Goal: Information Seeking & Learning: Learn about a topic

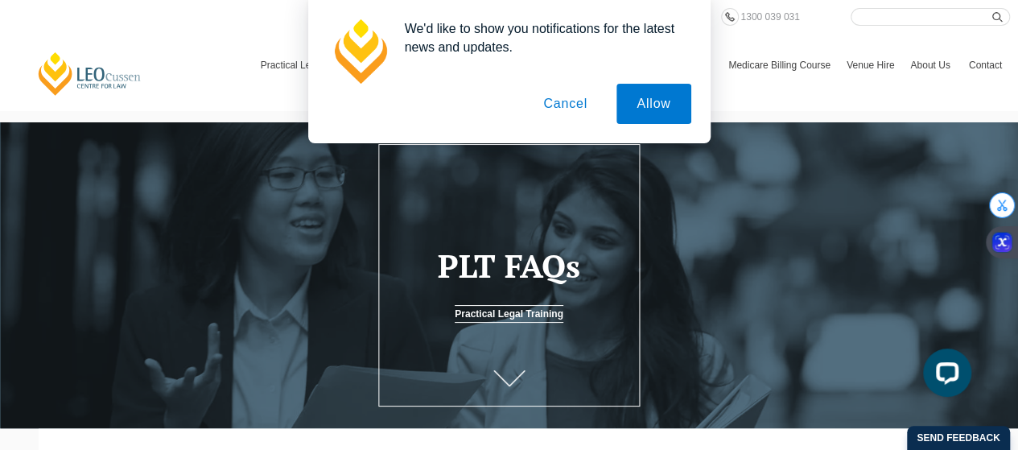
click at [576, 111] on button "Cancel" at bounding box center [565, 104] width 85 height 40
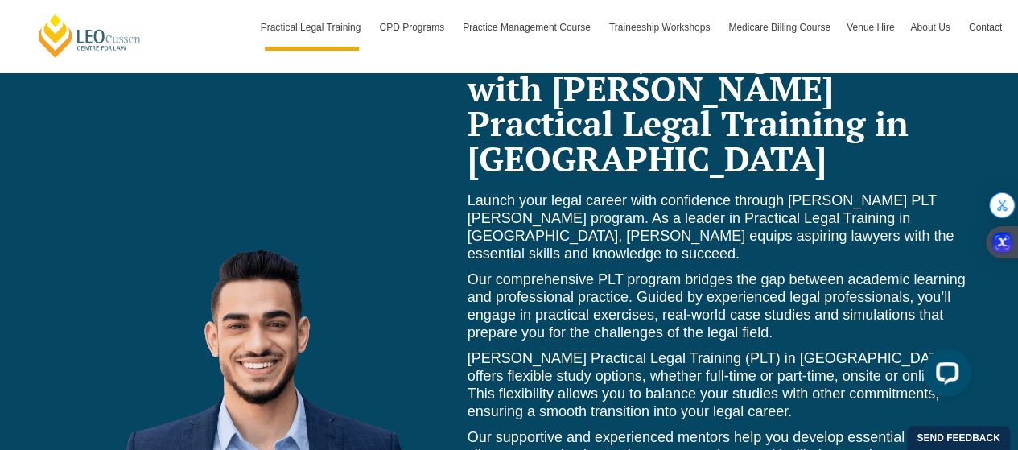
scroll to position [6891, 0]
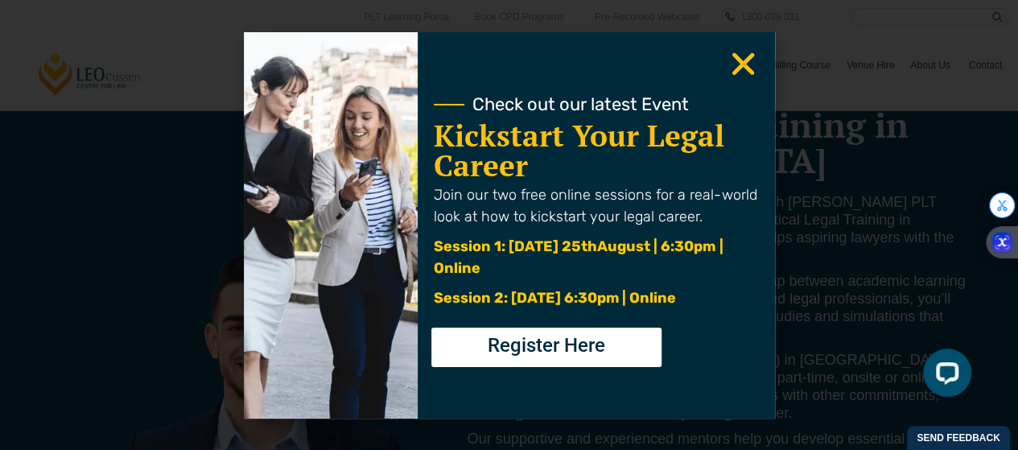
click at [749, 63] on icon "Close" at bounding box center [743, 63] width 31 height 31
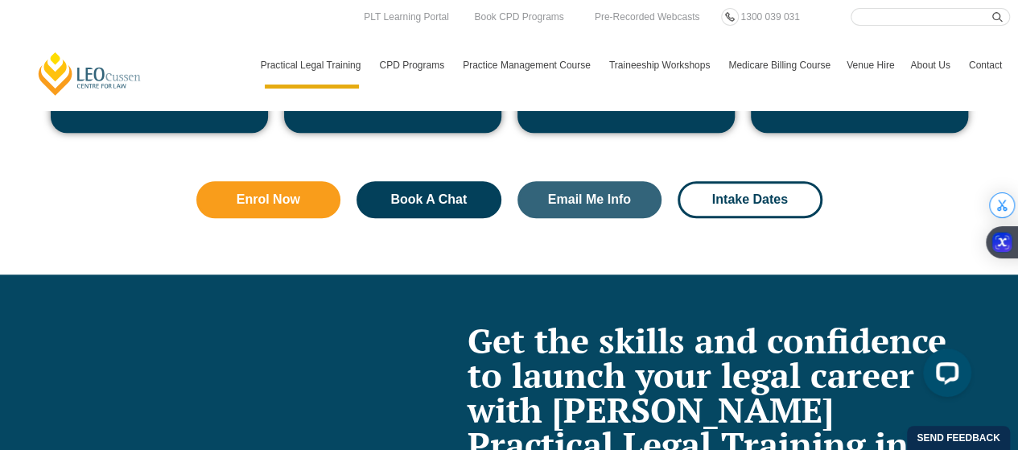
scroll to position [6408, 0]
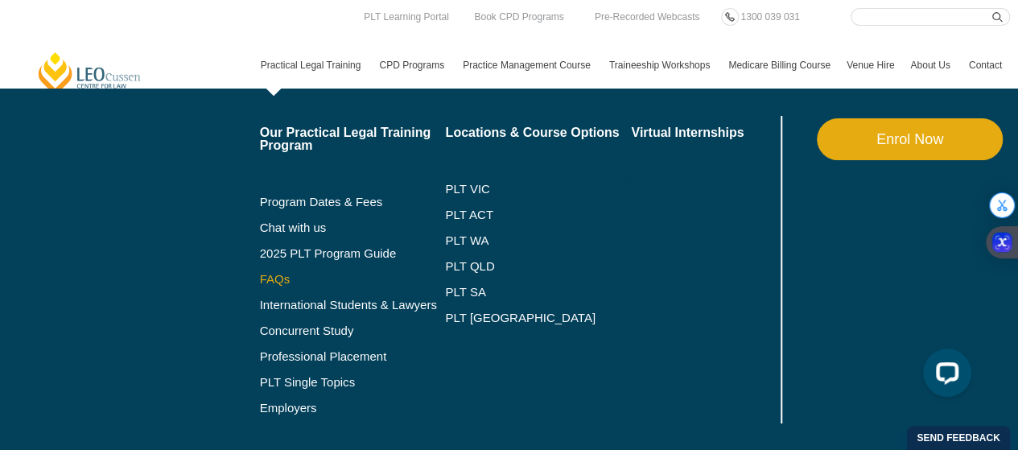
click at [277, 279] on link "FAQs" at bounding box center [353, 279] width 186 height 13
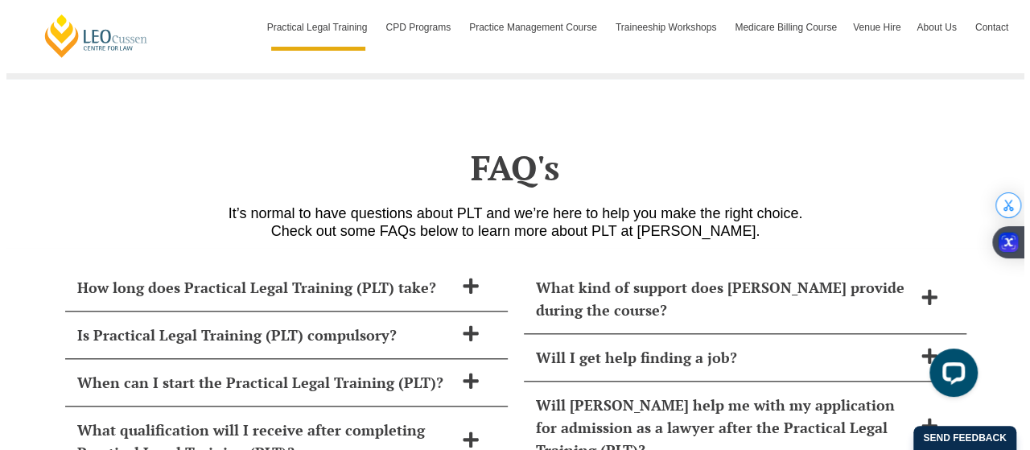
scroll to position [6815, 0]
